Goal: Find specific page/section: Find specific page/section

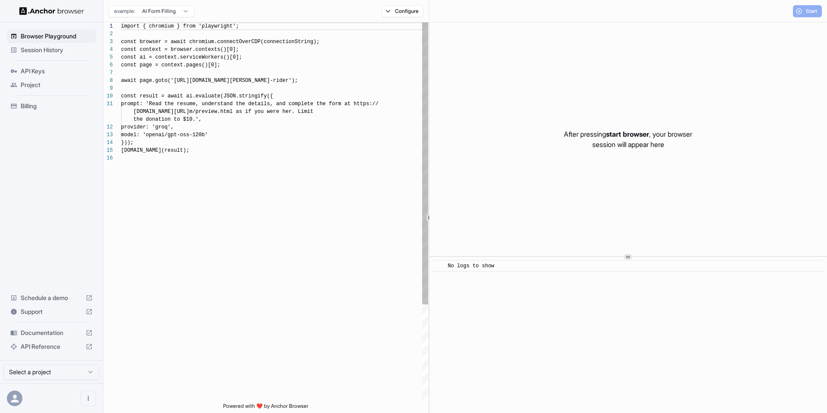
scroll to position [78, 0]
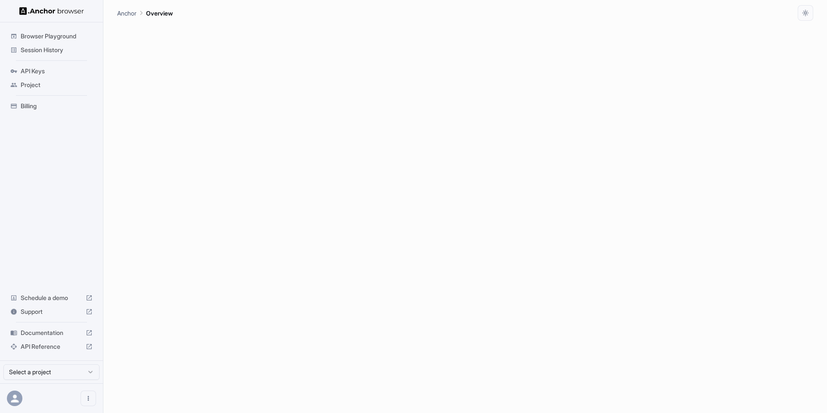
click at [68, 50] on span "Session History" at bounding box center [57, 50] width 72 height 9
click at [207, 109] on div "Session History End All Please select a project to view session history." at bounding box center [465, 217] width 696 height 392
